Goal: Check status: Check status

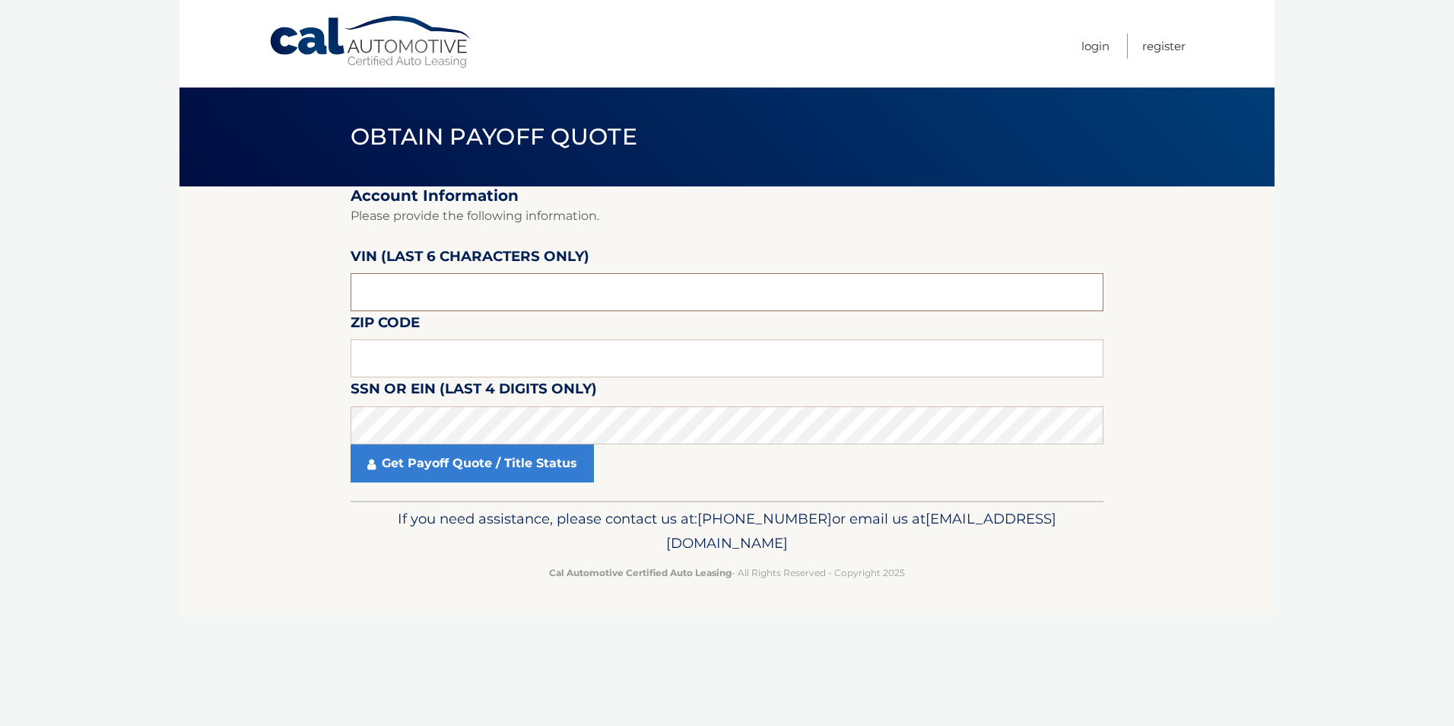
click at [471, 286] on input "text" at bounding box center [727, 292] width 753 height 38
click at [444, 352] on input "text" at bounding box center [727, 358] width 753 height 38
type input "07747"
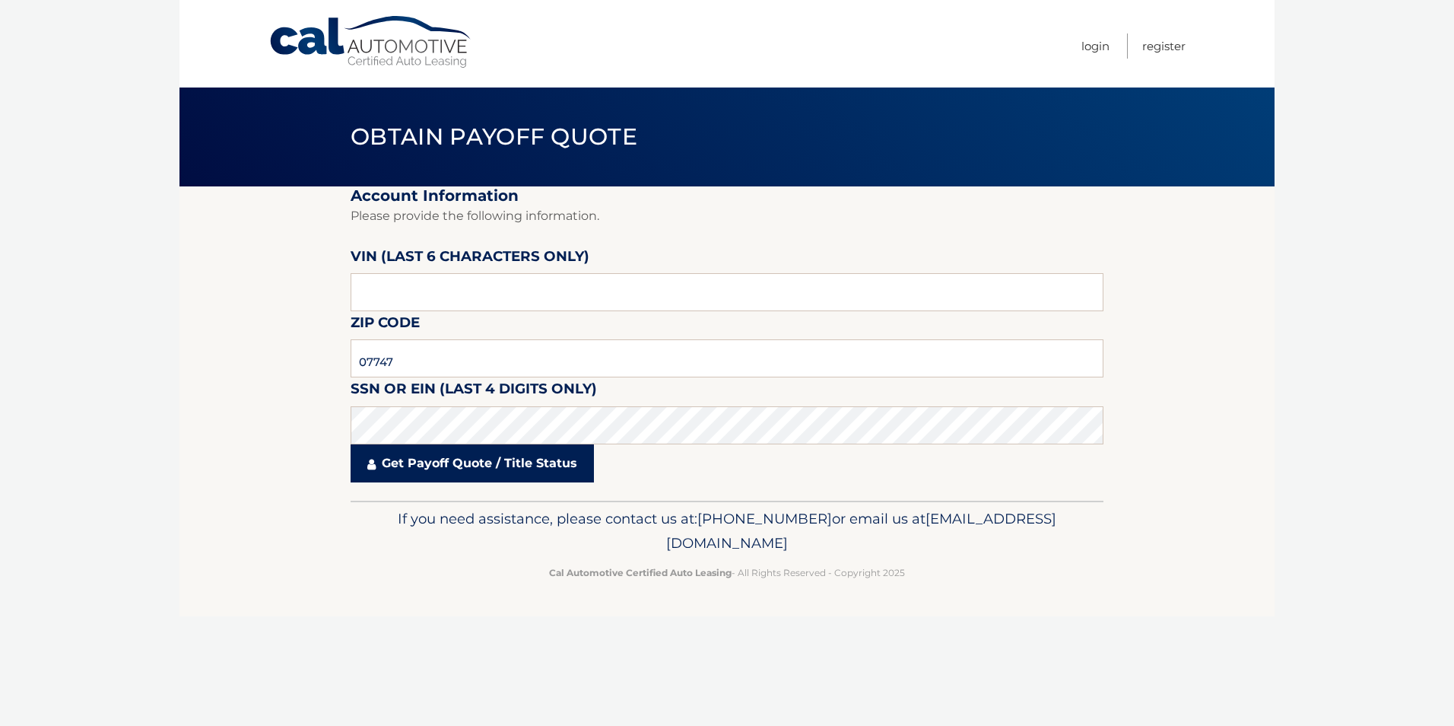
click at [432, 472] on link "Get Payoff Quote / Title Status" at bounding box center [472, 463] width 243 height 38
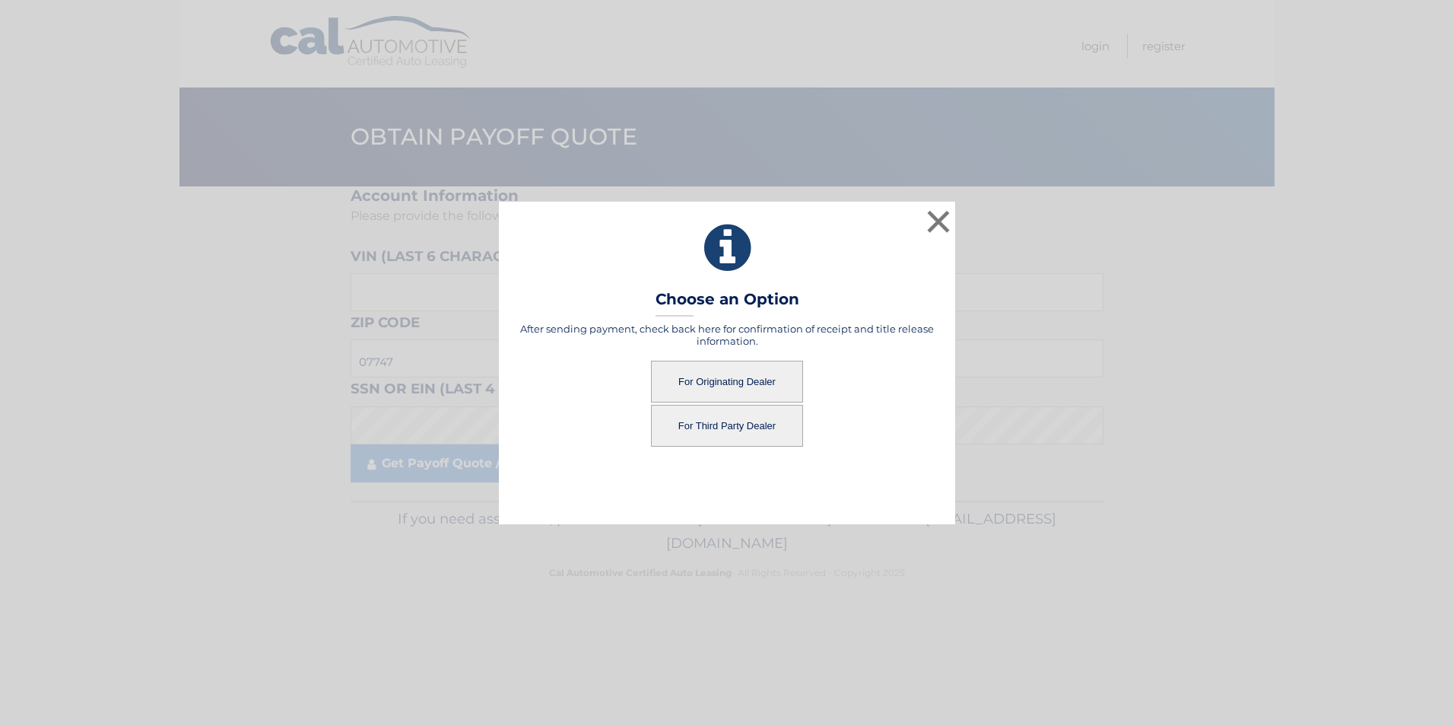
click at [724, 424] on button "For Third Party Dealer" at bounding box center [727, 426] width 152 height 42
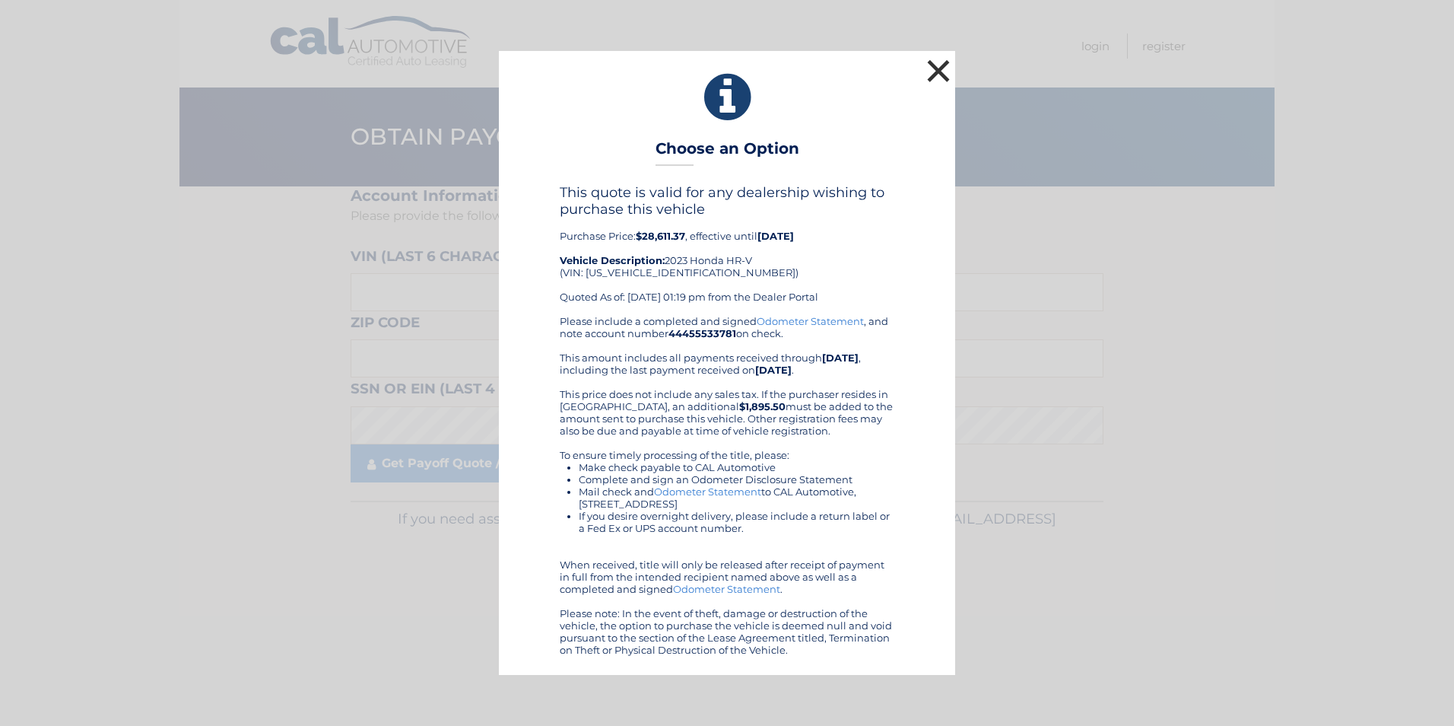
click at [929, 61] on button "×" at bounding box center [938, 71] width 30 height 30
